Goal: Task Accomplishment & Management: Manage account settings

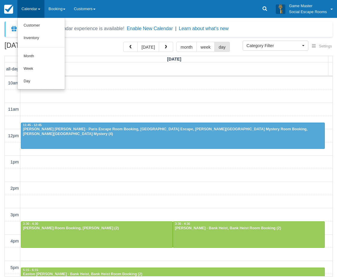
select select
click at [42, 79] on link "Day" at bounding box center [41, 81] width 47 height 13
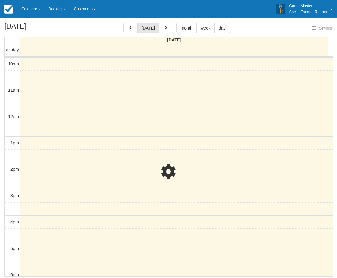
select select
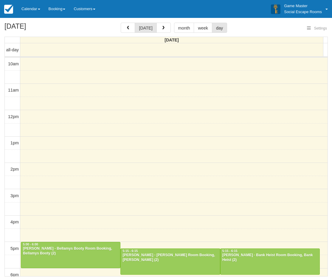
select select
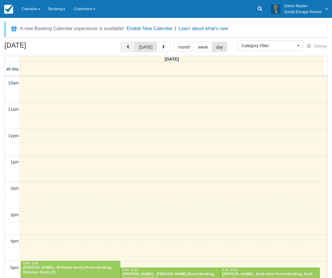
click at [127, 46] on span "button" at bounding box center [128, 47] width 4 height 4
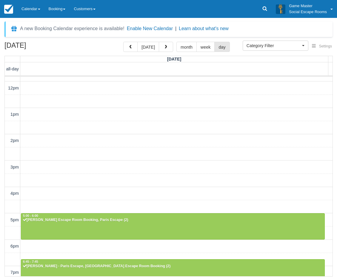
scroll to position [129, 0]
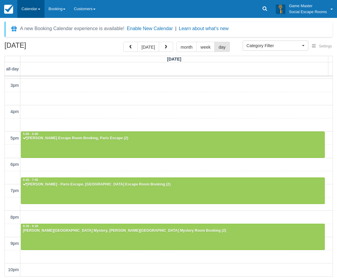
click at [38, 6] on link "Calendar" at bounding box center [30, 9] width 27 height 18
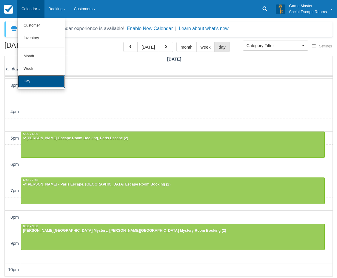
click at [32, 79] on link "Day" at bounding box center [41, 81] width 47 height 13
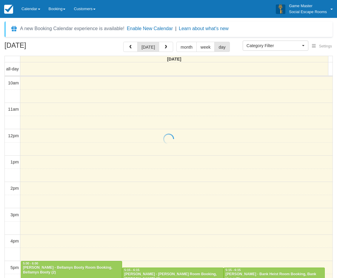
select select
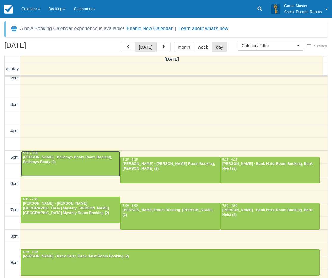
scroll to position [19, 0]
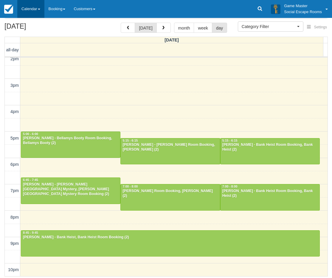
click at [35, 10] on link "Calendar" at bounding box center [30, 9] width 27 height 18
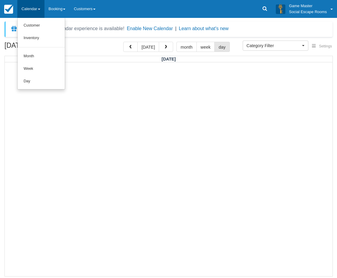
click at [27, 7] on link "Calendar" at bounding box center [30, 9] width 27 height 18
click at [27, 8] on link "Calendar" at bounding box center [30, 9] width 27 height 18
click at [30, 79] on link "Day" at bounding box center [41, 81] width 47 height 13
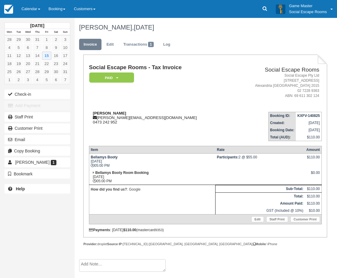
click at [104, 113] on strong "Jagoda Bartosik" at bounding box center [109, 113] width 33 height 4
drag, startPoint x: 104, startPoint y: 113, endPoint x: 112, endPoint y: 112, distance: 7.5
click at [112, 112] on strong "Jagoda Bartosik" at bounding box center [109, 113] width 33 height 4
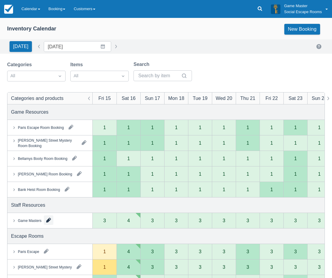
click at [48, 218] on button "button" at bounding box center [49, 220] width 10 height 10
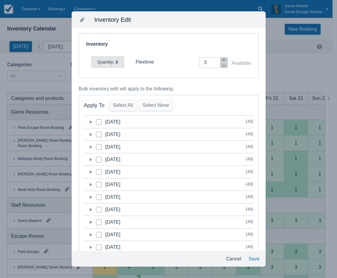
click at [99, 160] on icon at bounding box center [98, 159] width 1 height 1
click at [96, 158] on input "category-1755439200" at bounding box center [96, 158] width 0 height 0
checkbox input "true"
click at [101, 172] on span at bounding box center [99, 174] width 6 height 11
click at [96, 171] on input "category-1755525600" at bounding box center [96, 170] width 0 height 0
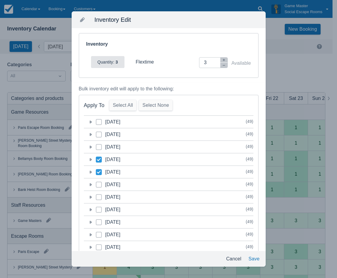
checkbox input "true"
click at [100, 185] on icon at bounding box center [99, 184] width 2 height 2
click at [96, 183] on input "category-1755612000" at bounding box center [96, 183] width 0 height 0
checkbox input "true"
click at [100, 198] on span at bounding box center [99, 199] width 6 height 11
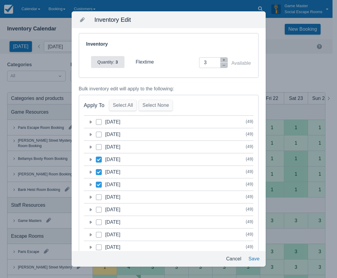
click at [96, 196] on input "category-1755698400" at bounding box center [96, 195] width 0 height 0
checkbox input "true"
click at [222, 64] on icon "button" at bounding box center [224, 66] width 4 height 4
type input "2"
click at [251, 257] on button "Save" at bounding box center [254, 258] width 16 height 11
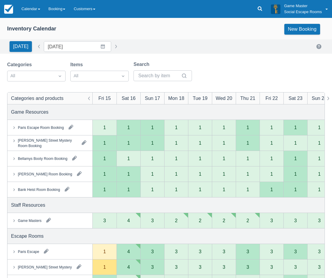
click at [49, 220] on button "button" at bounding box center [49, 220] width 10 height 10
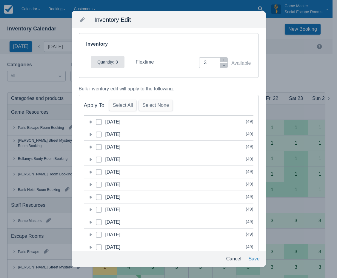
click at [91, 173] on icon at bounding box center [90, 172] width 2 height 3
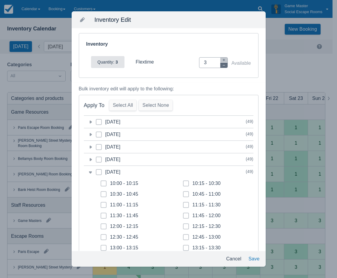
click at [222, 67] on icon "button" at bounding box center [224, 66] width 4 height 4
type input "0"
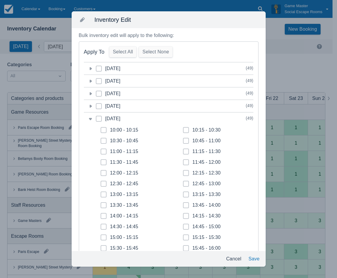
scroll to position [60, 0]
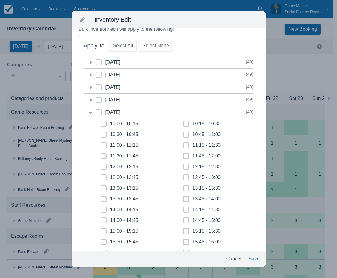
click at [105, 123] on span at bounding box center [103, 126] width 6 height 11
click at [101, 122] on input "10:00 - 10:15" at bounding box center [100, 122] width 0 height 0
checkbox input "true"
click at [106, 135] on label "10:30 - 10:45" at bounding box center [119, 134] width 38 height 6
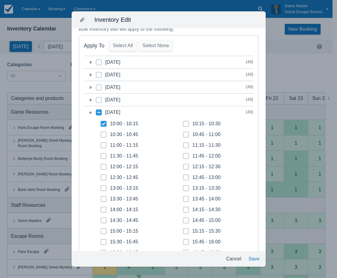
click at [101, 133] on input "10:30 - 10:45" at bounding box center [100, 133] width 0 height 0
checkbox input "true"
click at [106, 146] on span at bounding box center [103, 147] width 6 height 11
click at [101, 144] on input "11:00 - 11:15" at bounding box center [100, 143] width 0 height 0
checkbox input "true"
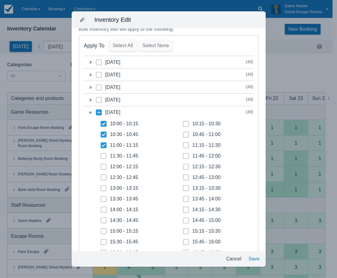
click at [102, 160] on span at bounding box center [103, 158] width 6 height 11
click at [101, 154] on input "11:30 - 11:45" at bounding box center [100, 154] width 0 height 0
checkbox input "true"
click at [185, 124] on icon at bounding box center [186, 124] width 2 height 2
click at [183, 122] on input "10:15 - 10:30" at bounding box center [183, 122] width 0 height 0
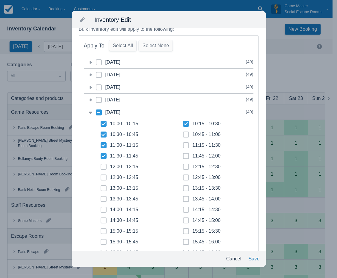
checkbox input "true"
click at [185, 134] on icon at bounding box center [186, 134] width 2 height 2
click at [183, 133] on input "10:45 - 11:00" at bounding box center [183, 133] width 0 height 0
checkbox input "true"
click at [185, 145] on icon at bounding box center [186, 145] width 2 height 2
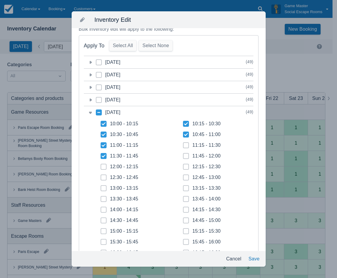
click at [183, 144] on input "11:15 - 11:30" at bounding box center [183, 143] width 0 height 0
checkbox input "true"
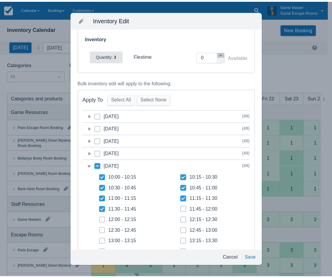
scroll to position [0, 0]
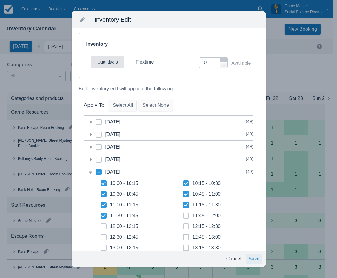
click at [257, 256] on button "Save" at bounding box center [254, 258] width 16 height 11
